Goal: Information Seeking & Learning: Understand process/instructions

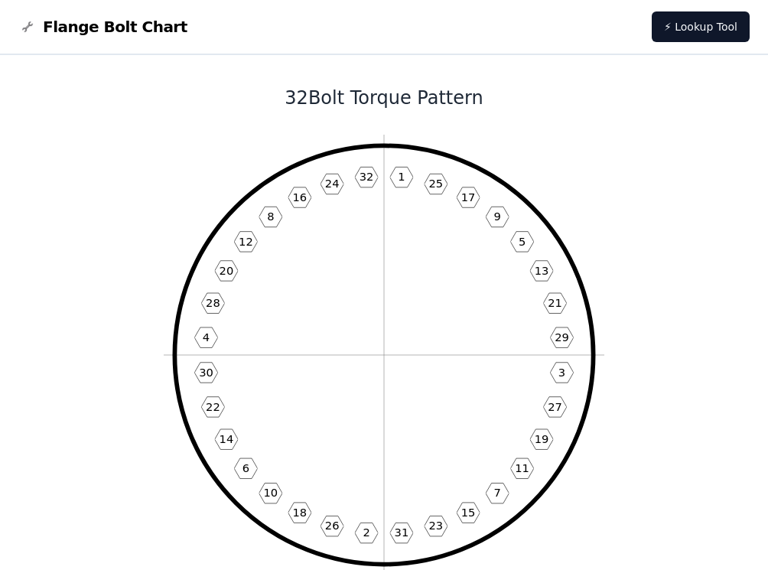
click at [403, 190] on icon "1 25 17 9 5 13 21 29 3 27 19 11 7 15 23 31 2 26 18 10 6 14 22 30 4 28 20 12 8 1…" at bounding box center [384, 355] width 441 height 441
drag, startPoint x: 524, startPoint y: 267, endPoint x: 398, endPoint y: 530, distance: 291.3
click at [398, 530] on text "31" at bounding box center [402, 532] width 15 height 13
click at [361, 183] on text "32" at bounding box center [367, 176] width 15 height 13
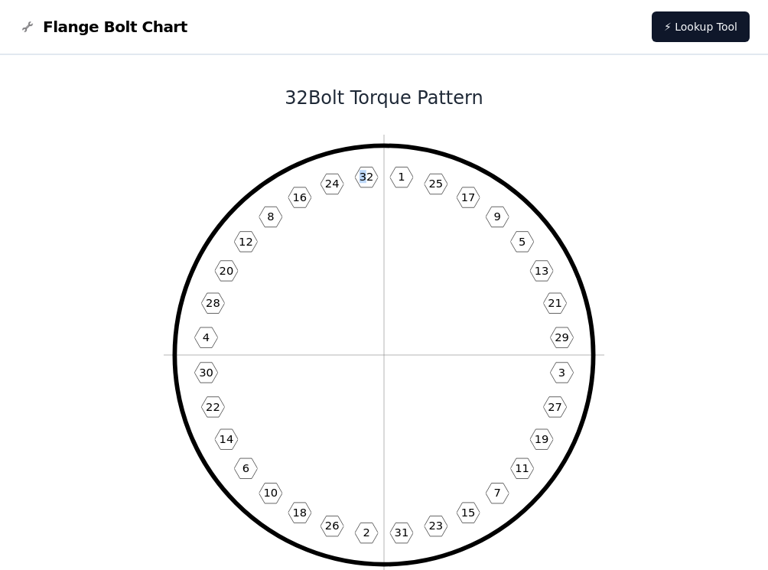
drag, startPoint x: 361, startPoint y: 183, endPoint x: 370, endPoint y: 178, distance: 10.0
click at [370, 178] on text "32" at bounding box center [367, 176] width 15 height 13
drag, startPoint x: 370, startPoint y: 178, endPoint x: 374, endPoint y: 213, distance: 35.4
click at [374, 213] on icon "1 25 17 9 5 13 21 29 3 27 19 11 7 15 23 31 2 26 18 10 6 14 22 30 4 28 20 12 8 1…" at bounding box center [384, 355] width 441 height 441
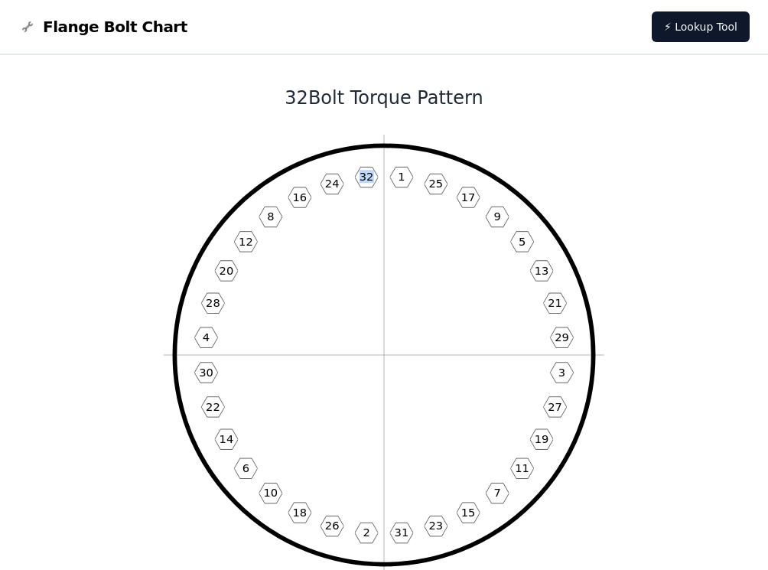
click at [374, 213] on icon "1 25 17 9 5 13 21 29 3 27 19 11 7 15 23 31 2 26 18 10 6 14 22 30 4 28 20 12 8 1…" at bounding box center [384, 355] width 441 height 441
click at [363, 178] on text "32" at bounding box center [367, 176] width 15 height 13
click at [399, 180] on text "1" at bounding box center [401, 176] width 7 height 13
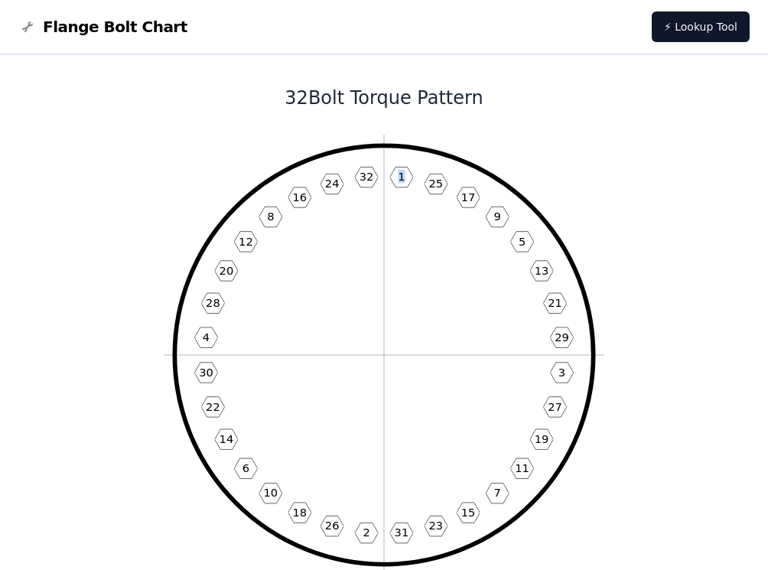
click at [399, 180] on text "1" at bounding box center [401, 176] width 7 height 13
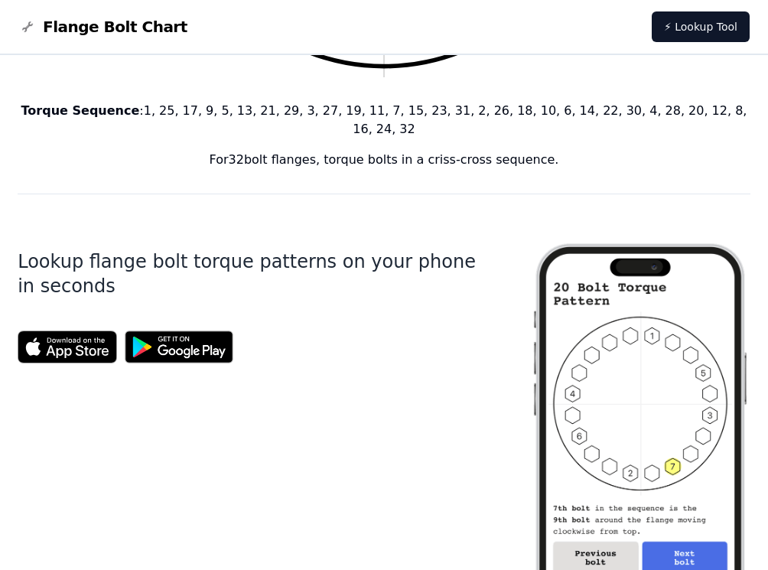
click at [195, 113] on p "Torque Sequence : 1, 25, 17, 9, 5, 13, 21, 29, 3, 27, 19, 11, 7, 15, 23, 31, 2,…" at bounding box center [384, 120] width 733 height 37
drag, startPoint x: 214, startPoint y: 114, endPoint x: 235, endPoint y: 113, distance: 20.7
click at [235, 113] on p "Torque Sequence : 1, 25, 17, 9, 5, 13, 21, 29, 3, 27, 19, 11, 7, 15, 23, 31, 2,…" at bounding box center [384, 120] width 733 height 37
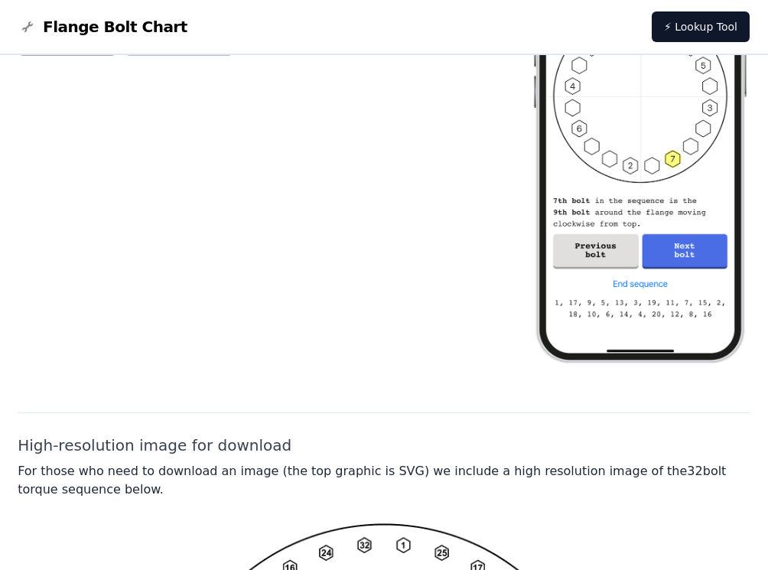
scroll to position [802, 0]
